Goal: Navigation & Orientation: Find specific page/section

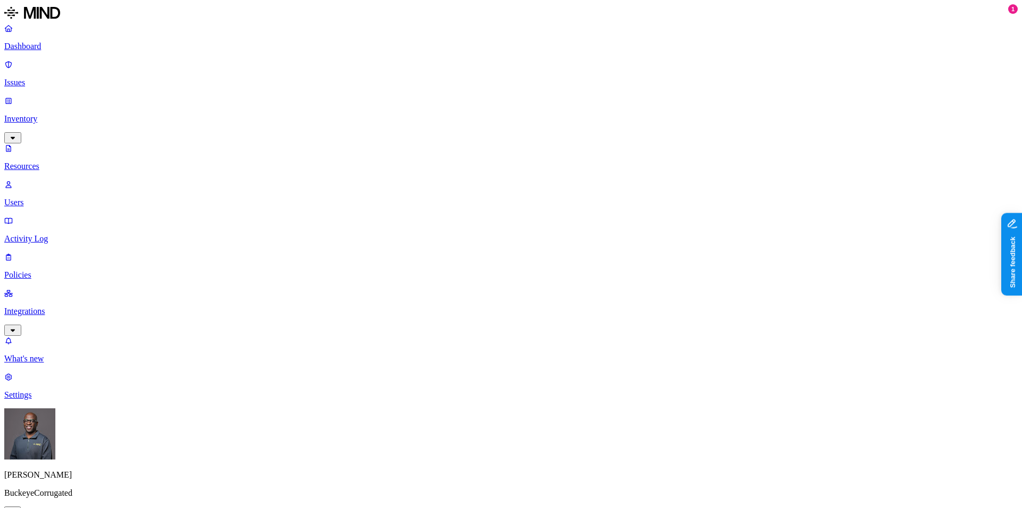
click at [43, 161] on p "Resources" at bounding box center [511, 166] width 1014 height 10
click at [56, 47] on p "Dashboard" at bounding box center [511, 47] width 1014 height 10
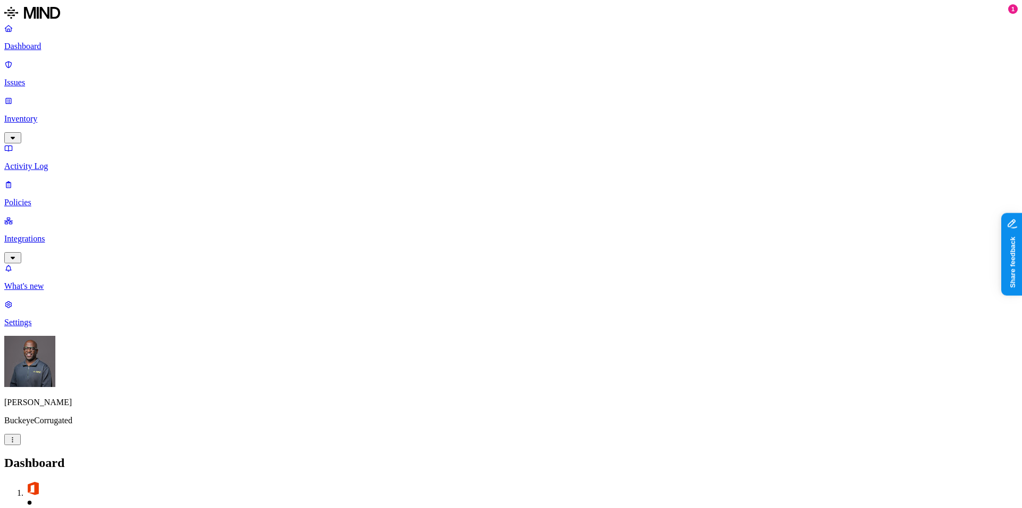
click at [53, 114] on p "Inventory" at bounding box center [511, 119] width 1014 height 10
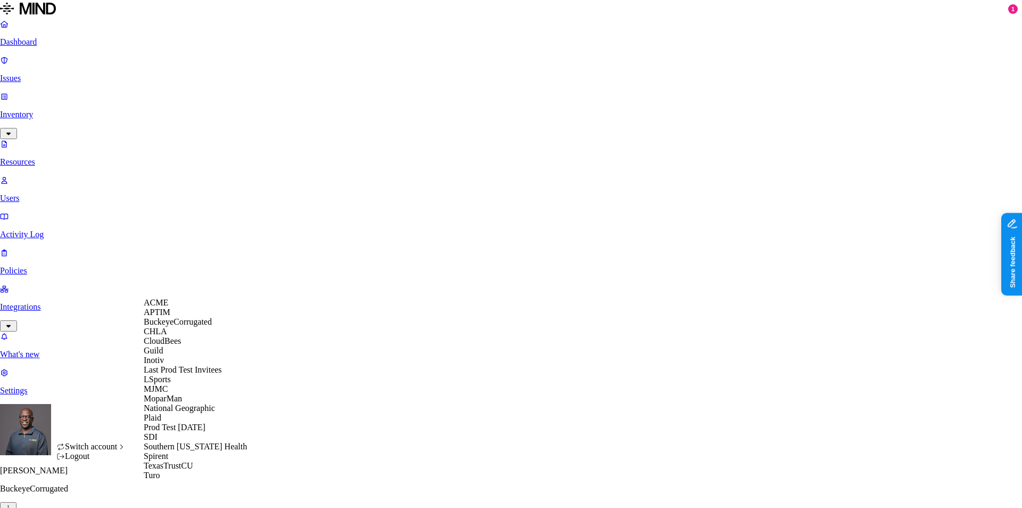
scroll to position [164, 0]
click at [204, 403] on span "National Geographic" at bounding box center [179, 407] width 71 height 9
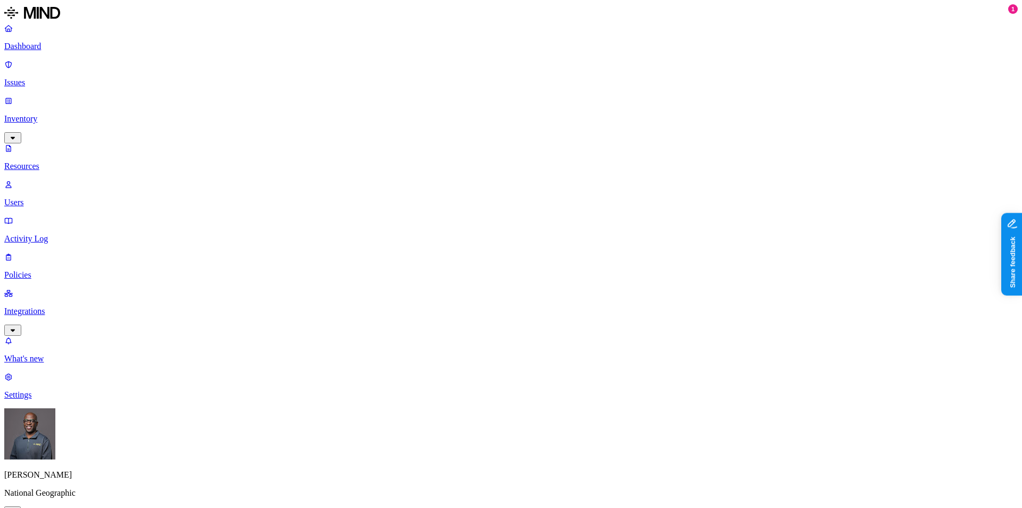
click at [60, 47] on p "Dashboard" at bounding box center [511, 47] width 1014 height 10
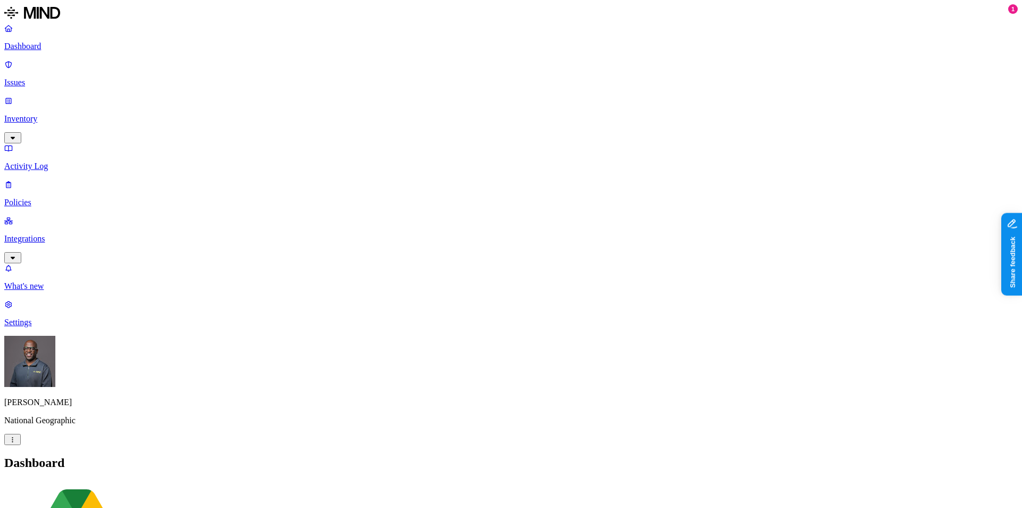
click at [47, 114] on p "Inventory" at bounding box center [511, 119] width 1014 height 10
